Goal: Find specific page/section: Locate a particular part of the current website

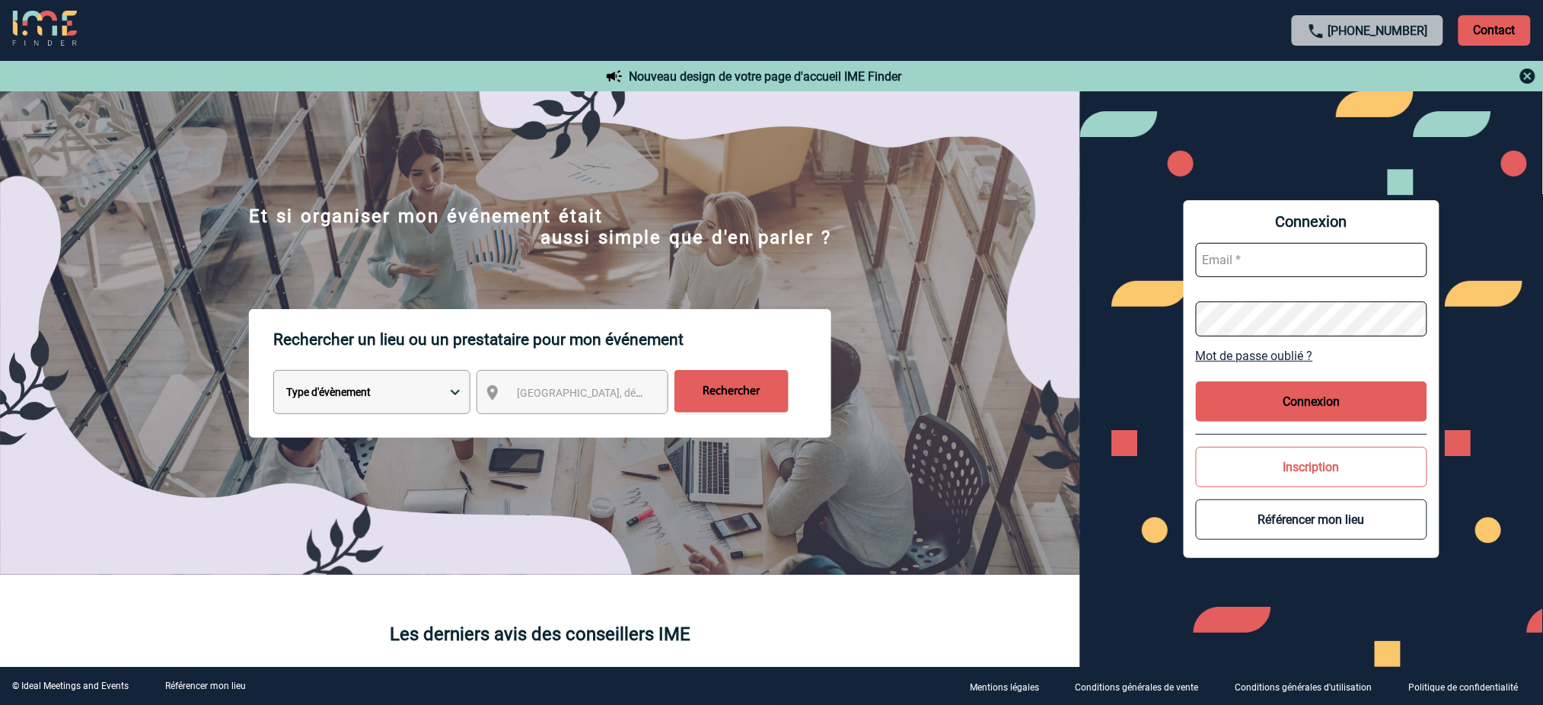
type input "mnoblet@ime-groupe.com"
click at [1349, 410] on button "Connexion" at bounding box center [1311, 401] width 231 height 40
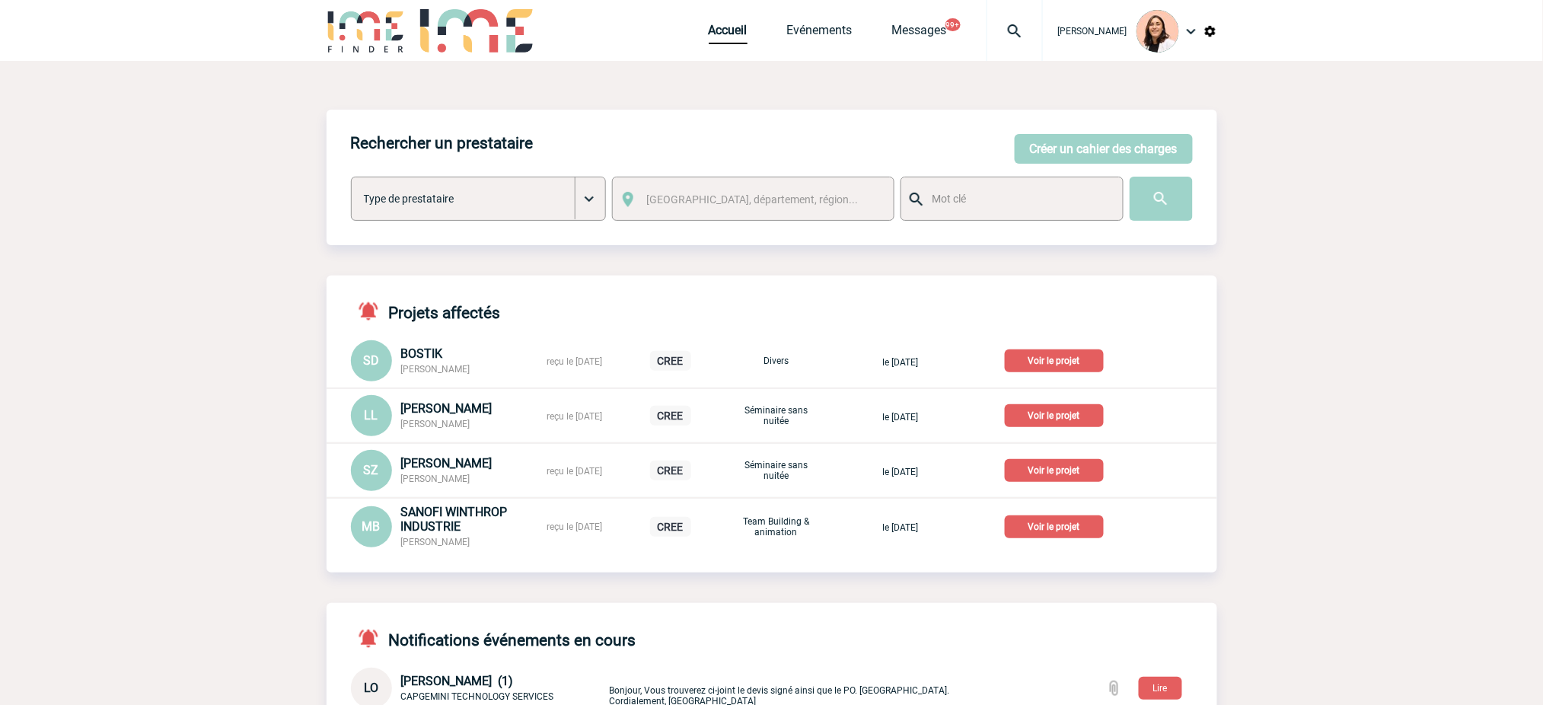
click at [1026, 11] on div at bounding box center [1015, 30] width 56 height 61
click at [987, 113] on input "search" at bounding box center [941, 117] width 209 height 22
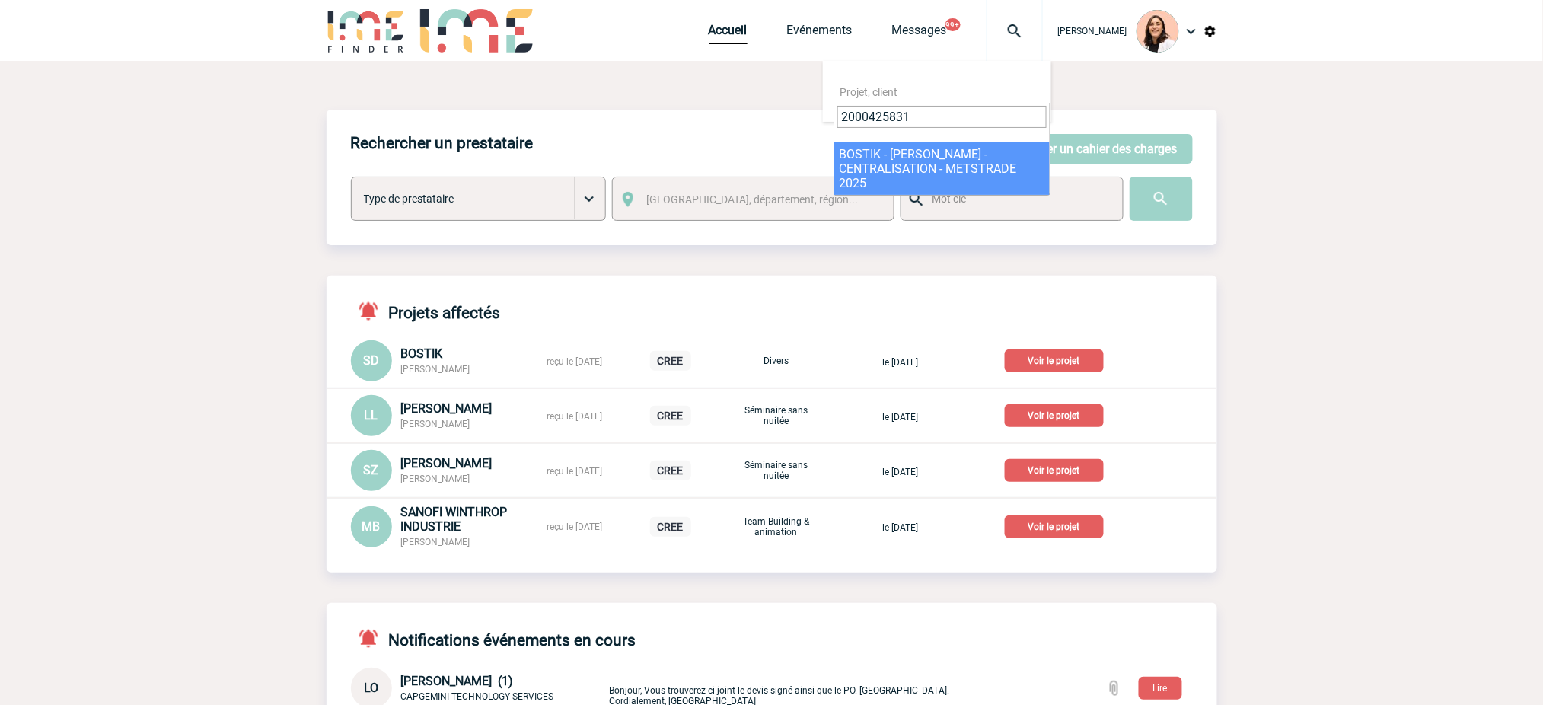
type input "2000425831"
click at [959, 160] on div "Rechercher un prestataire Créer un cahier des charges Créer un cahier des charg…" at bounding box center [772, 178] width 891 height 136
select select "25332"
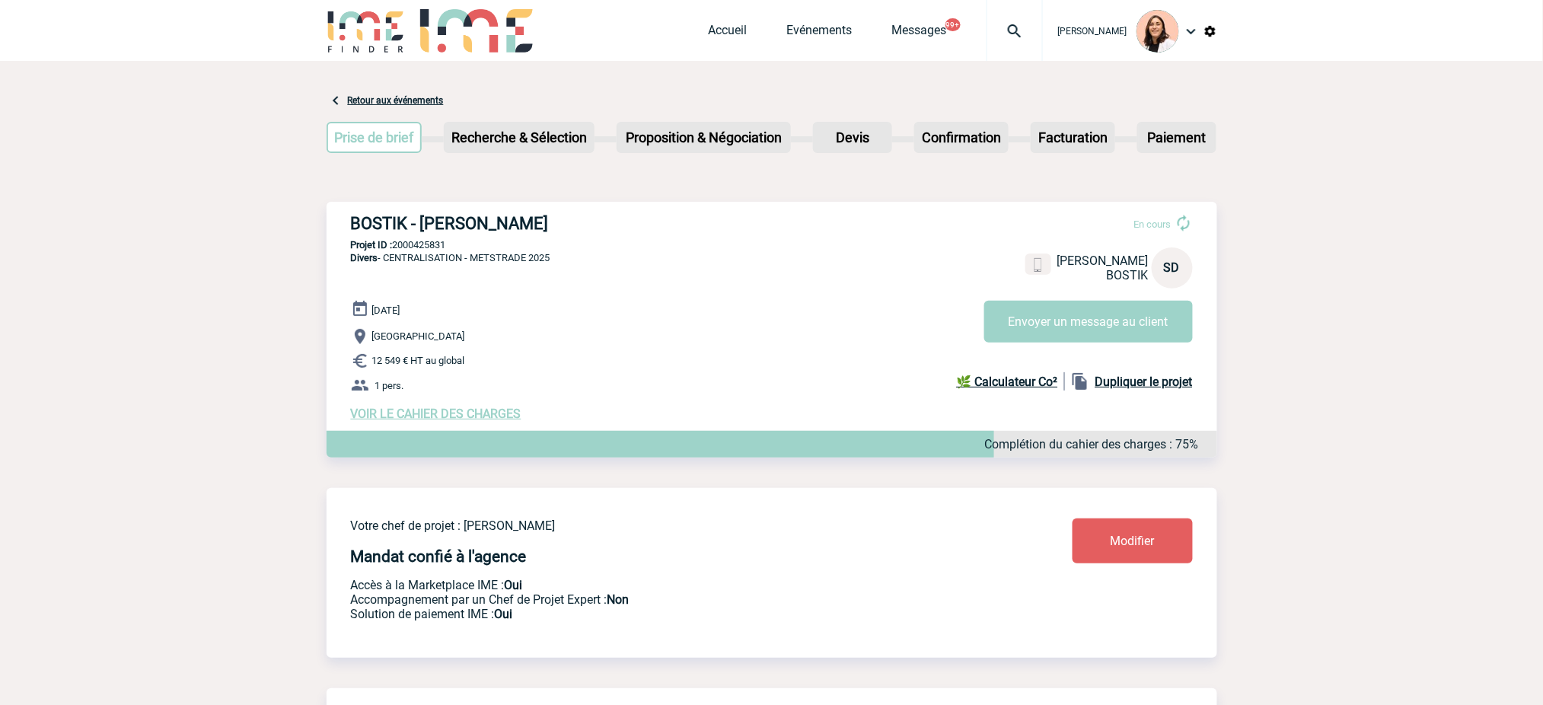
click at [510, 421] on span "VOIR LE CAHIER DES CHARGES" at bounding box center [436, 414] width 171 height 14
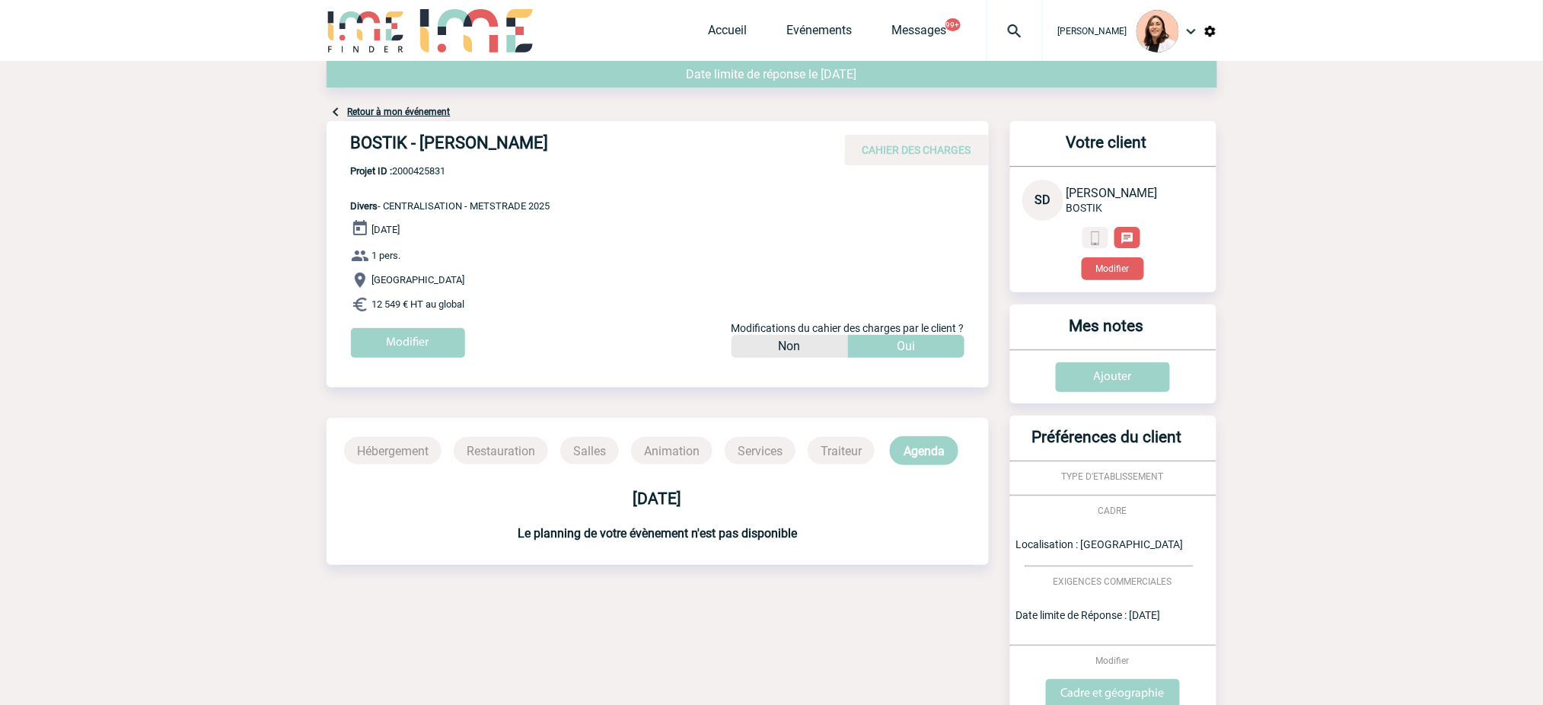
click at [420, 113] on link "Retour à mon événement" at bounding box center [399, 112] width 103 height 11
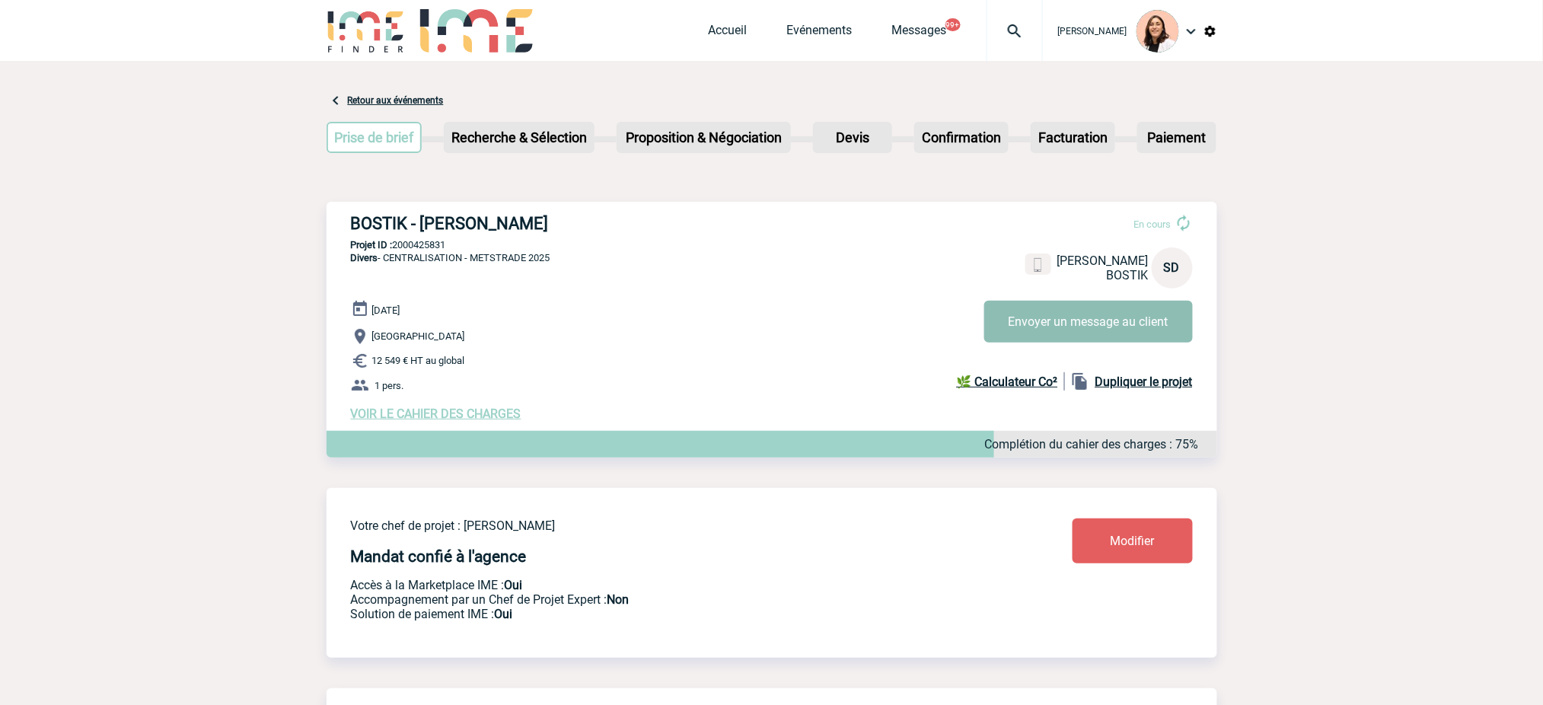
click at [1123, 323] on button "Envoyer un message au client" at bounding box center [1088, 322] width 209 height 42
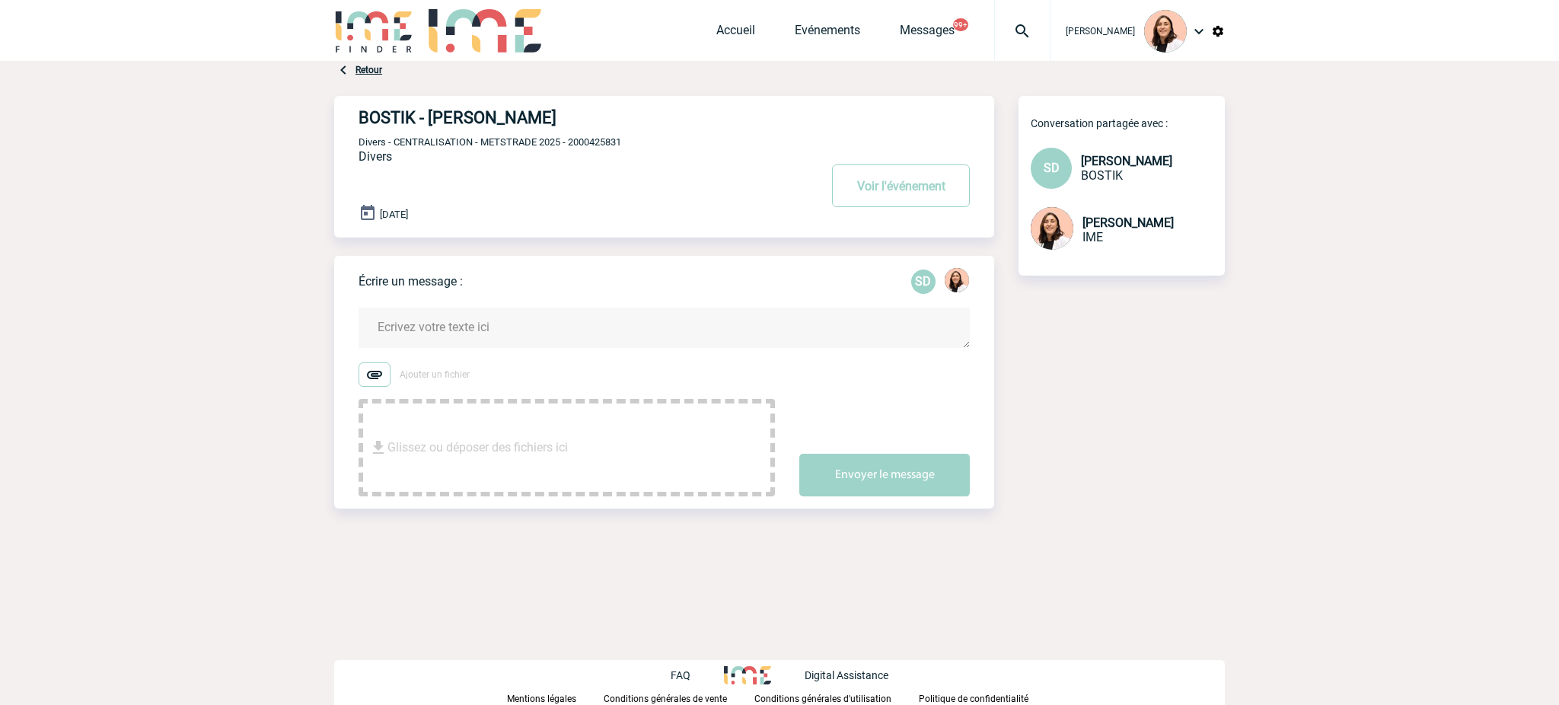
click at [364, 69] on link "Retour" at bounding box center [369, 70] width 27 height 11
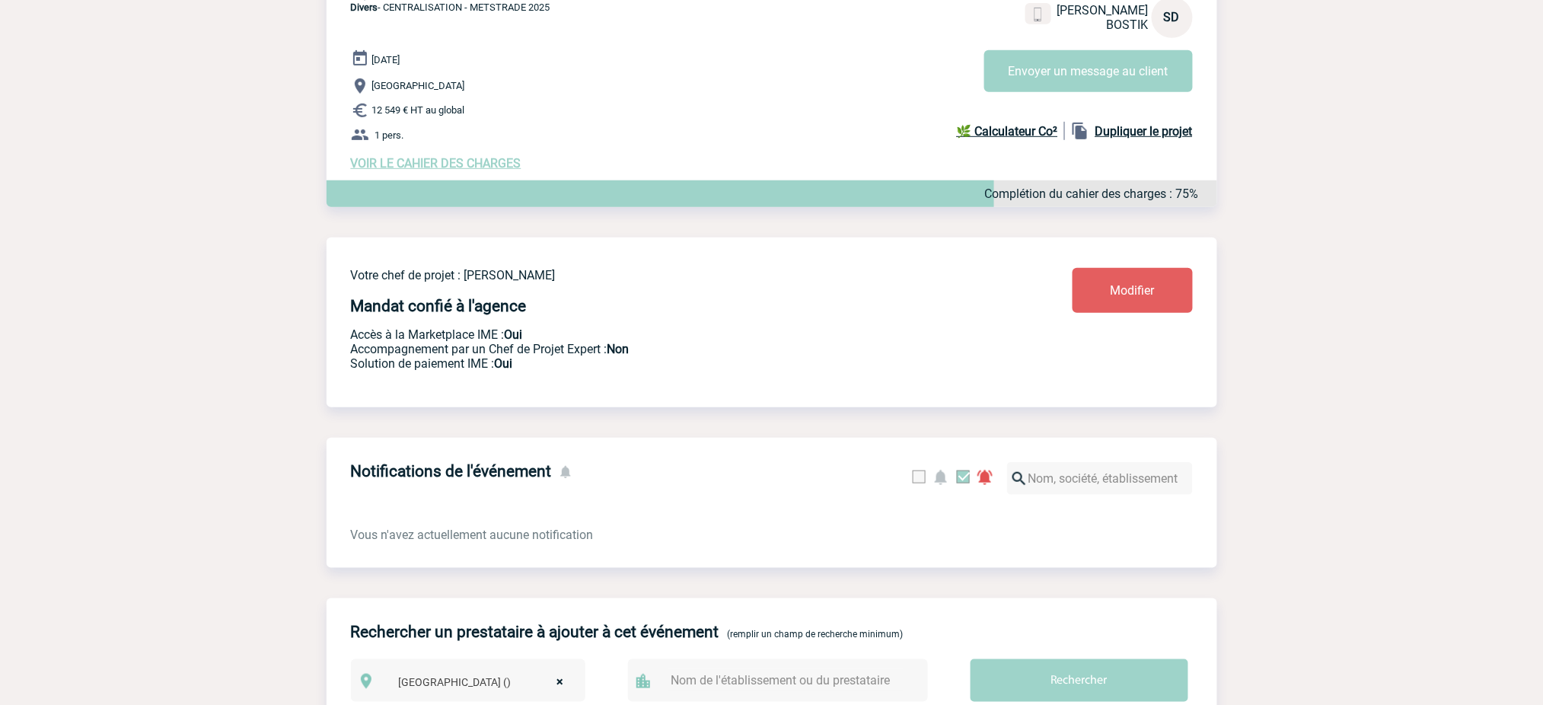
scroll to position [202, 0]
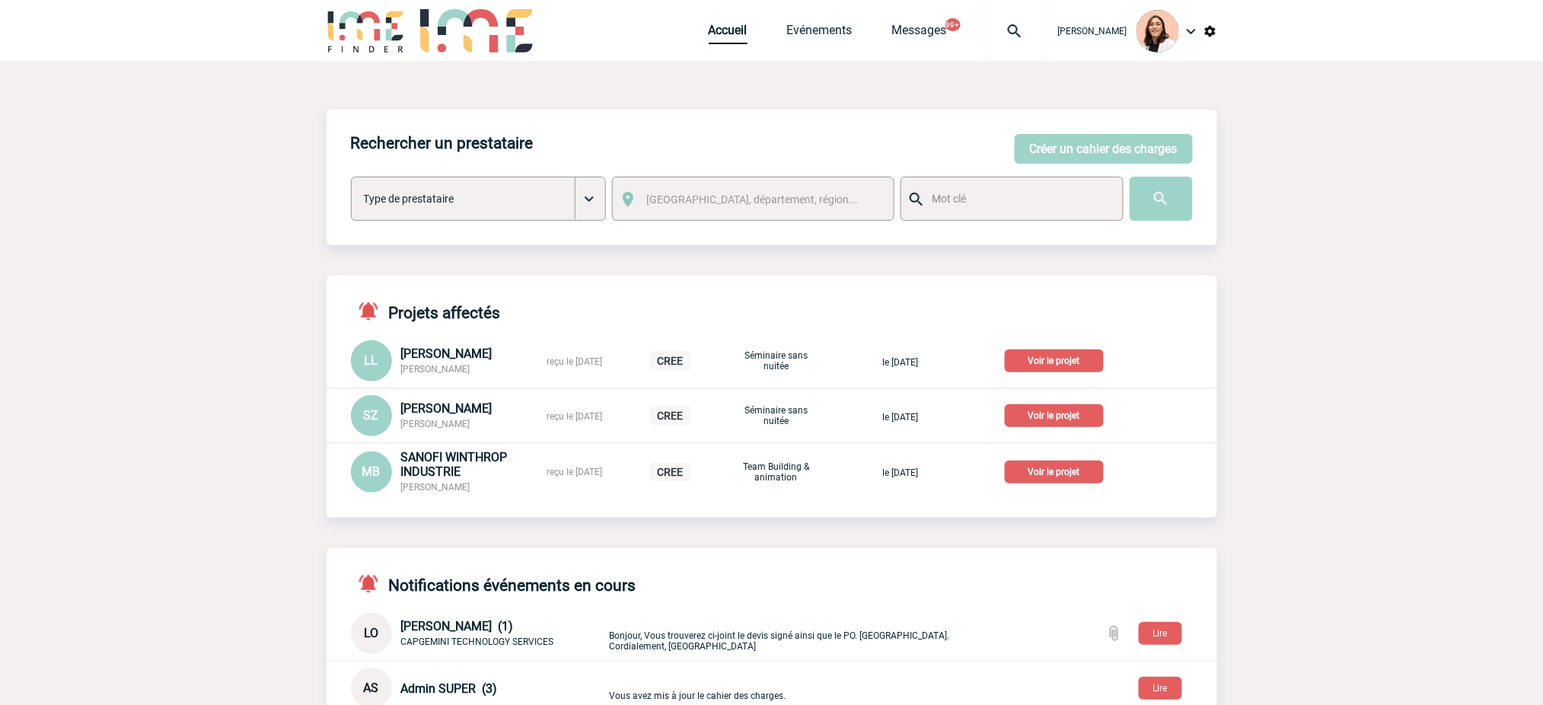
click at [1017, 34] on img at bounding box center [1014, 31] width 55 height 18
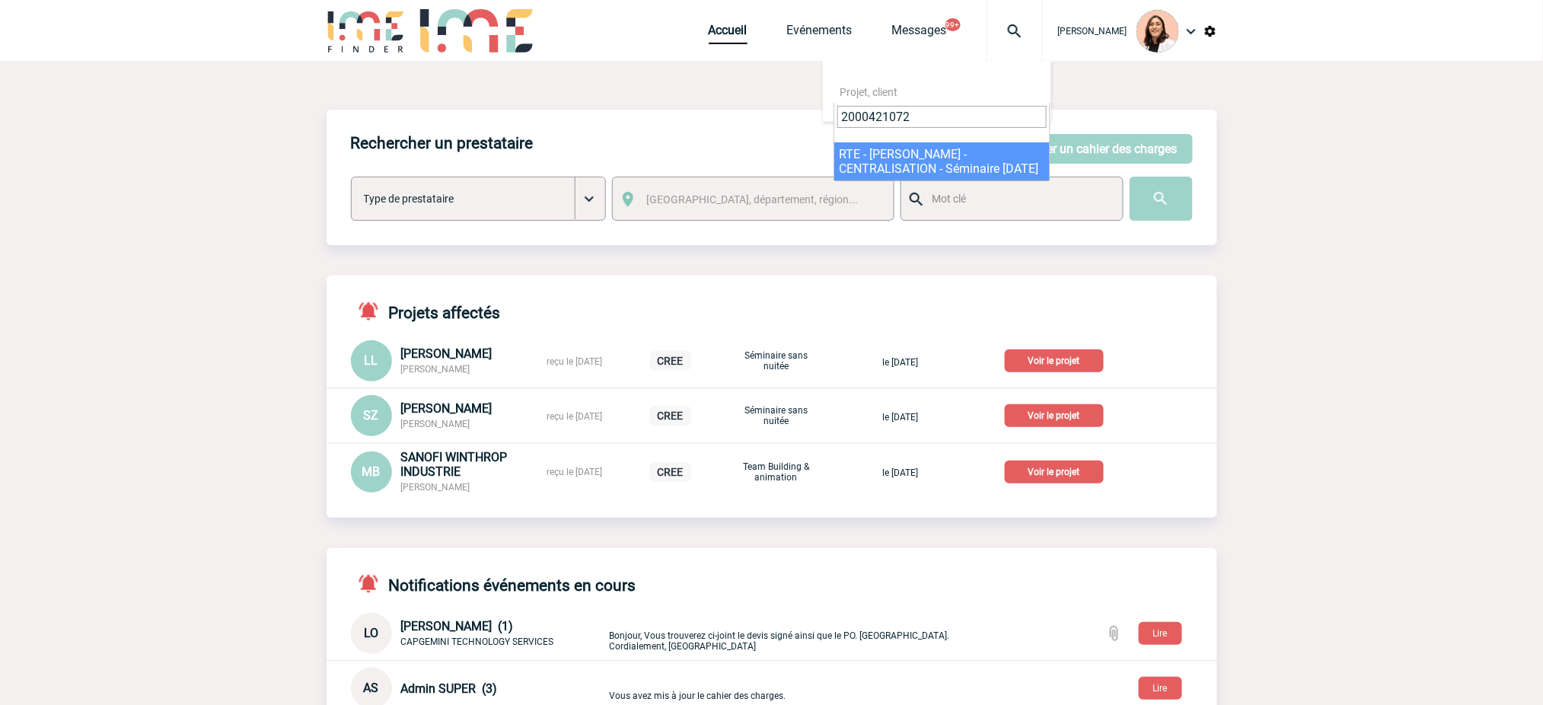
type input "2000421072"
select select "20573"
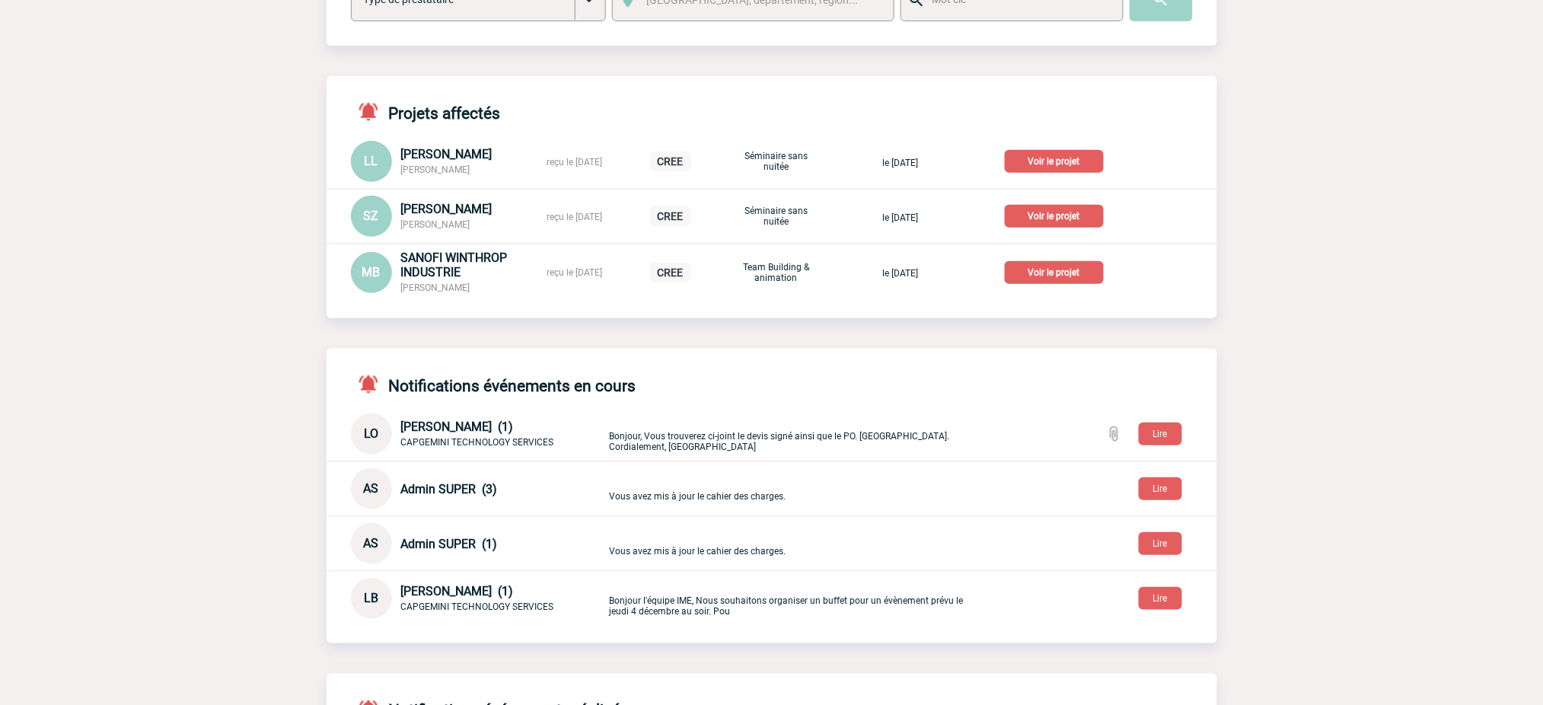
scroll to position [203, 0]
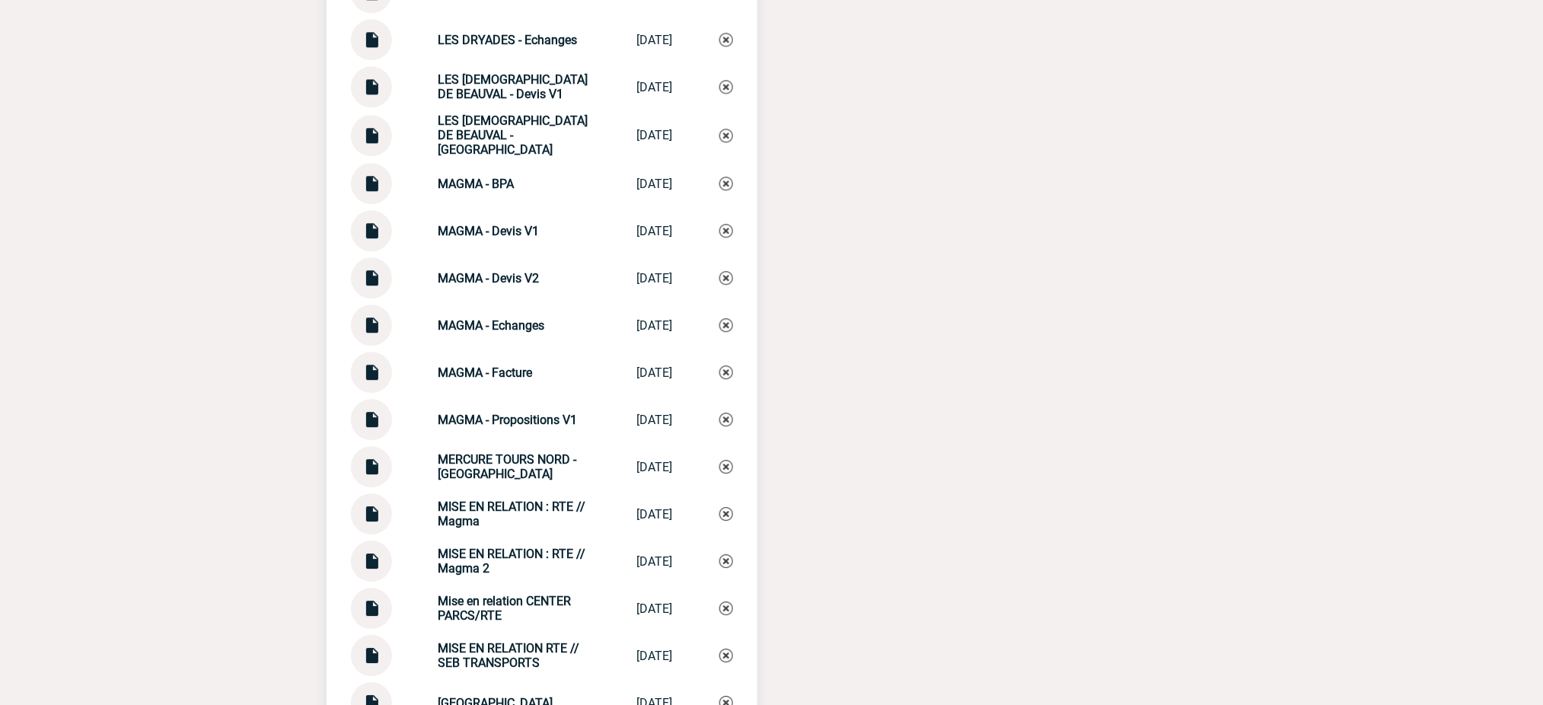
scroll to position [3552, 0]
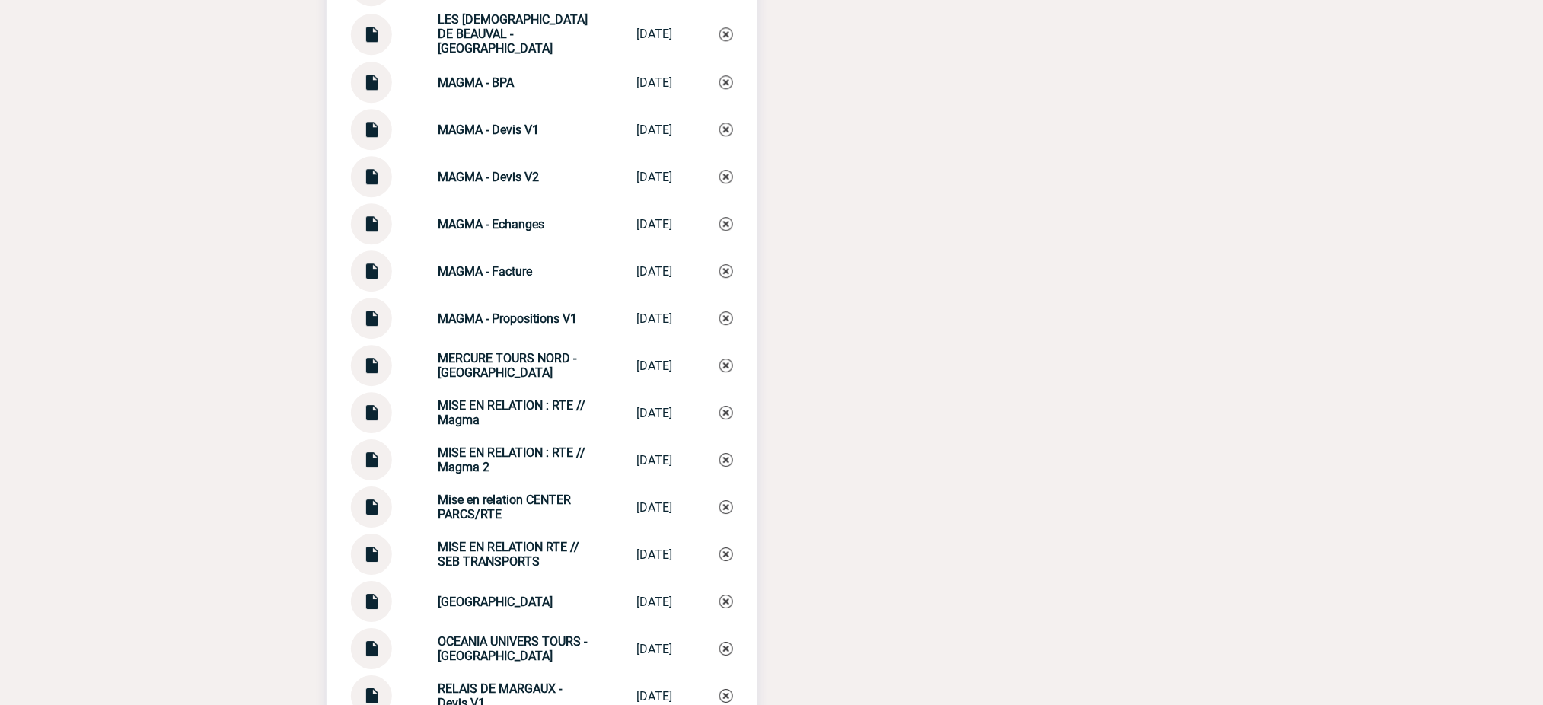
click at [378, 555] on img at bounding box center [372, 549] width 20 height 30
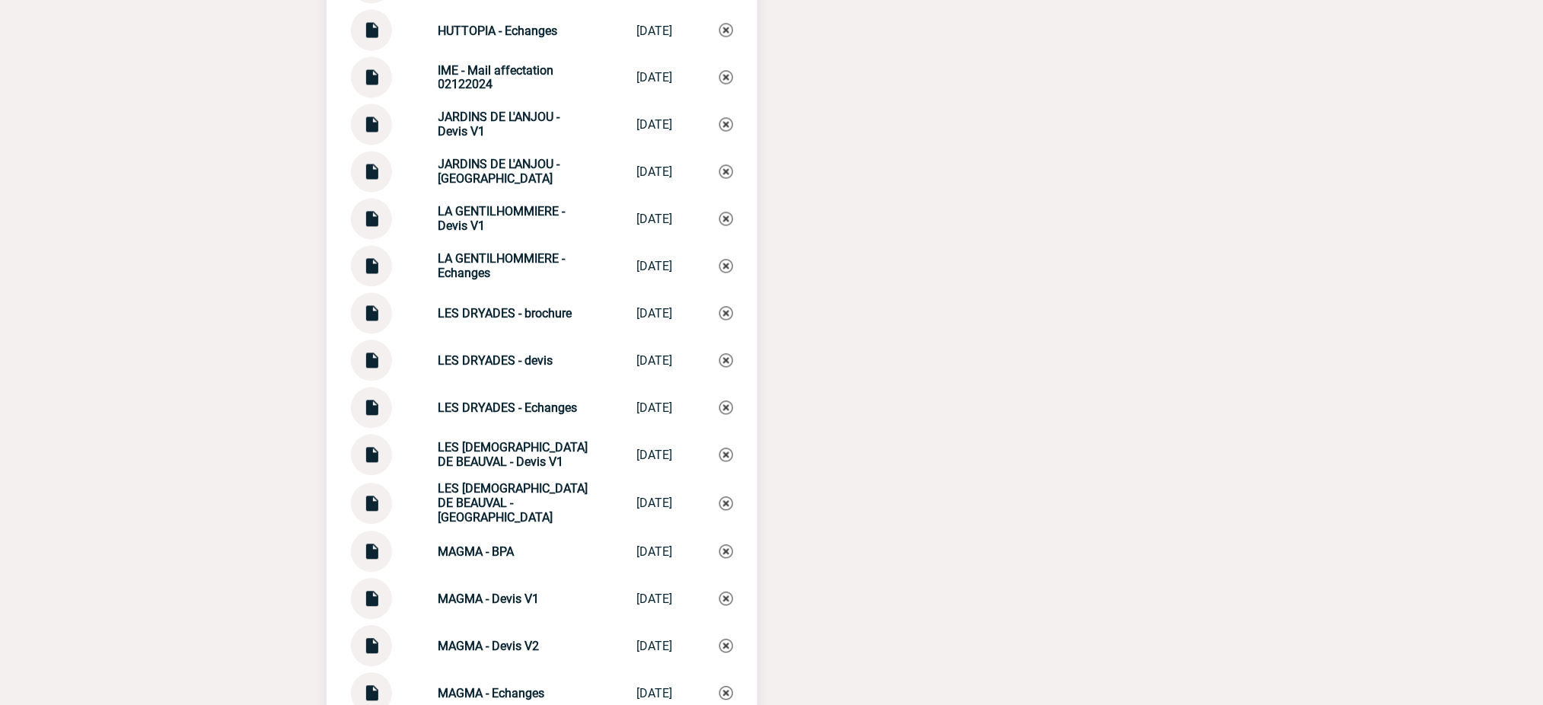
scroll to position [2943, 0]
